Goal: Transaction & Acquisition: Purchase product/service

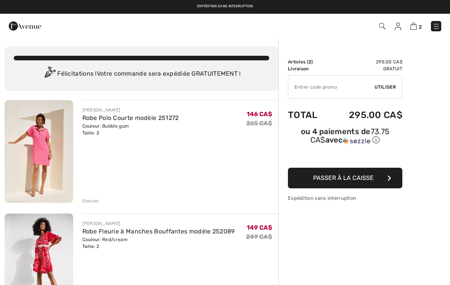
click at [383, 26] on img at bounding box center [382, 26] width 6 height 6
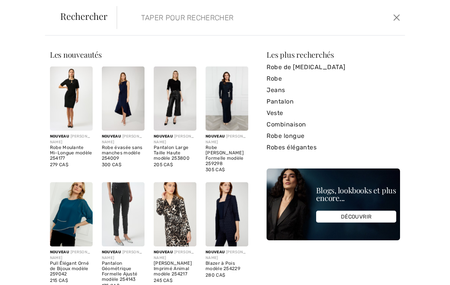
click at [135, 23] on input "search" at bounding box center [231, 17] width 192 height 23
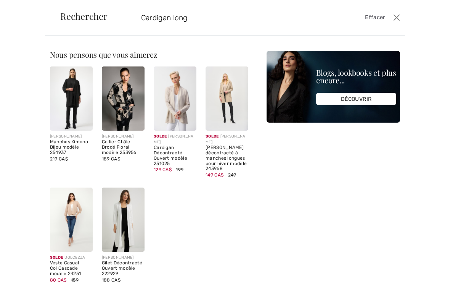
type input "Cardigan long"
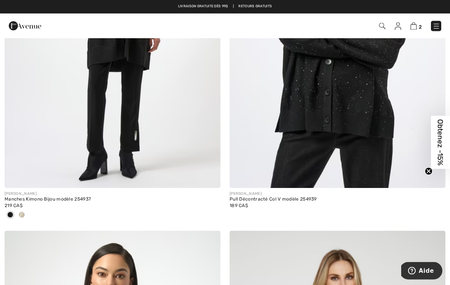
scroll to position [3549, 0]
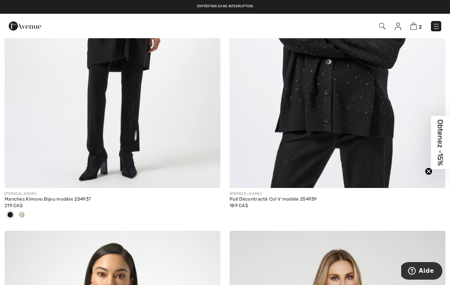
click at [24, 212] on span at bounding box center [22, 214] width 6 height 6
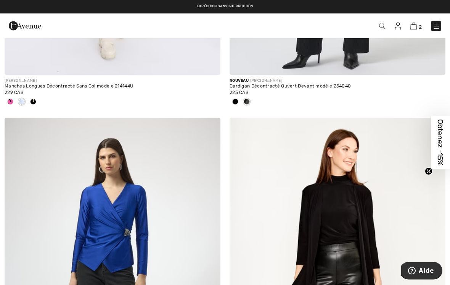
scroll to position [2930, 0]
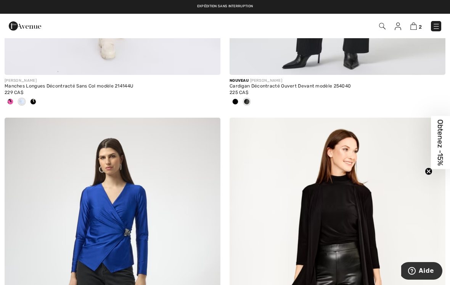
click at [413, 27] on img at bounding box center [413, 26] width 6 height 7
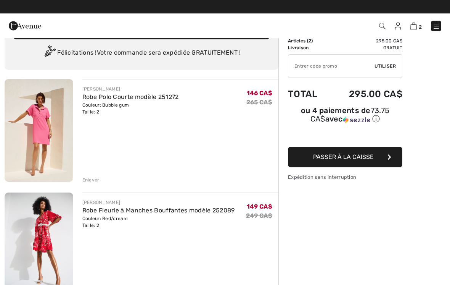
scroll to position [20, 0]
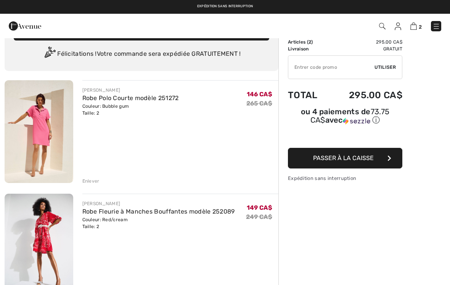
click at [38, 138] on img at bounding box center [39, 131] width 69 height 103
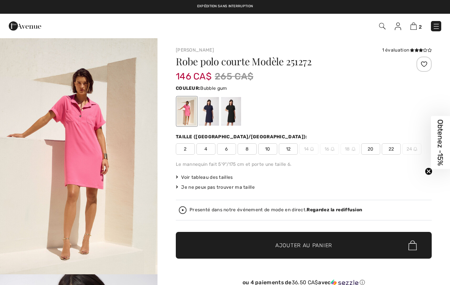
checkbox input "true"
click at [233, 112] on div at bounding box center [231, 111] width 20 height 29
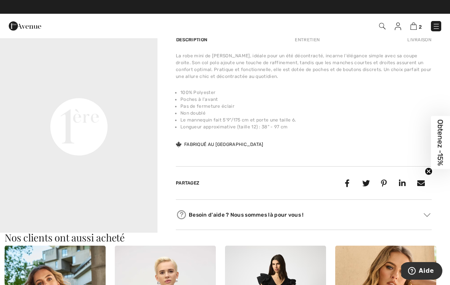
scroll to position [257, 0]
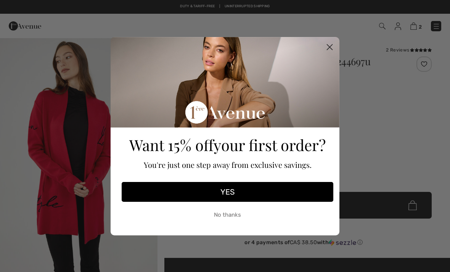
checkbox input "true"
click at [332, 48] on circle "Close dialog" at bounding box center [329, 46] width 13 height 13
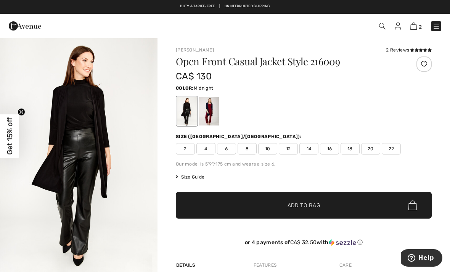
click at [214, 113] on div at bounding box center [209, 111] width 20 height 29
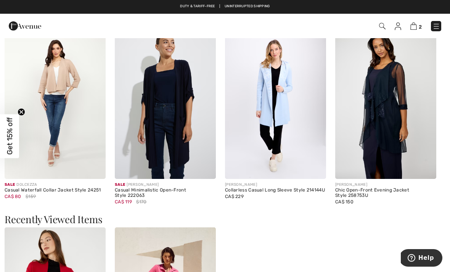
scroll to position [631, 0]
click at [282, 116] on img at bounding box center [275, 103] width 101 height 152
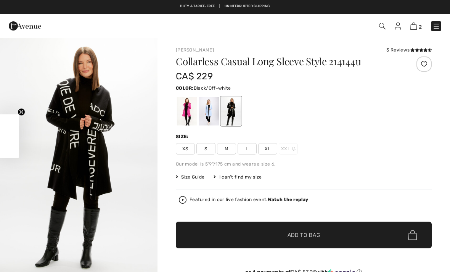
checkbox input "true"
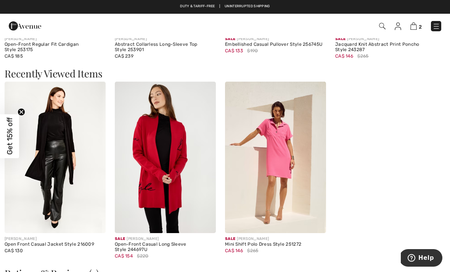
scroll to position [801, 0]
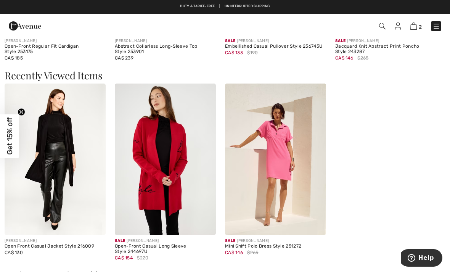
click at [168, 179] on img at bounding box center [165, 160] width 101 height 152
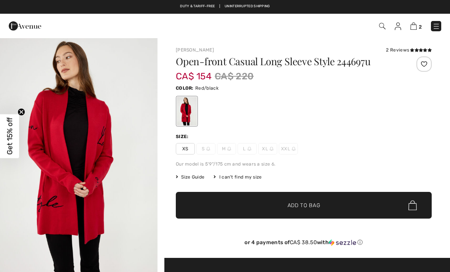
checkbox input "true"
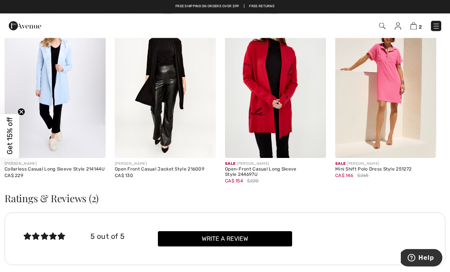
scroll to position [1104, 0]
